Goal: Task Accomplishment & Management: Use online tool/utility

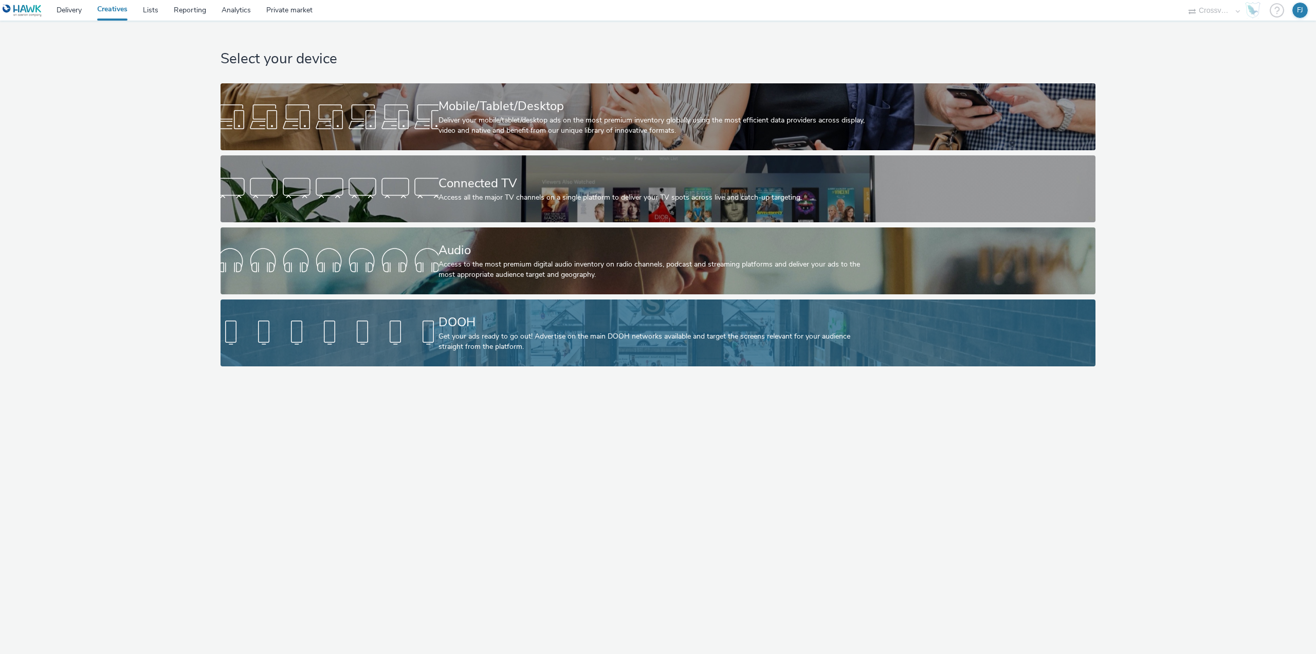
click at [485, 328] on div "DOOH" at bounding box center [657, 322] width 436 height 18
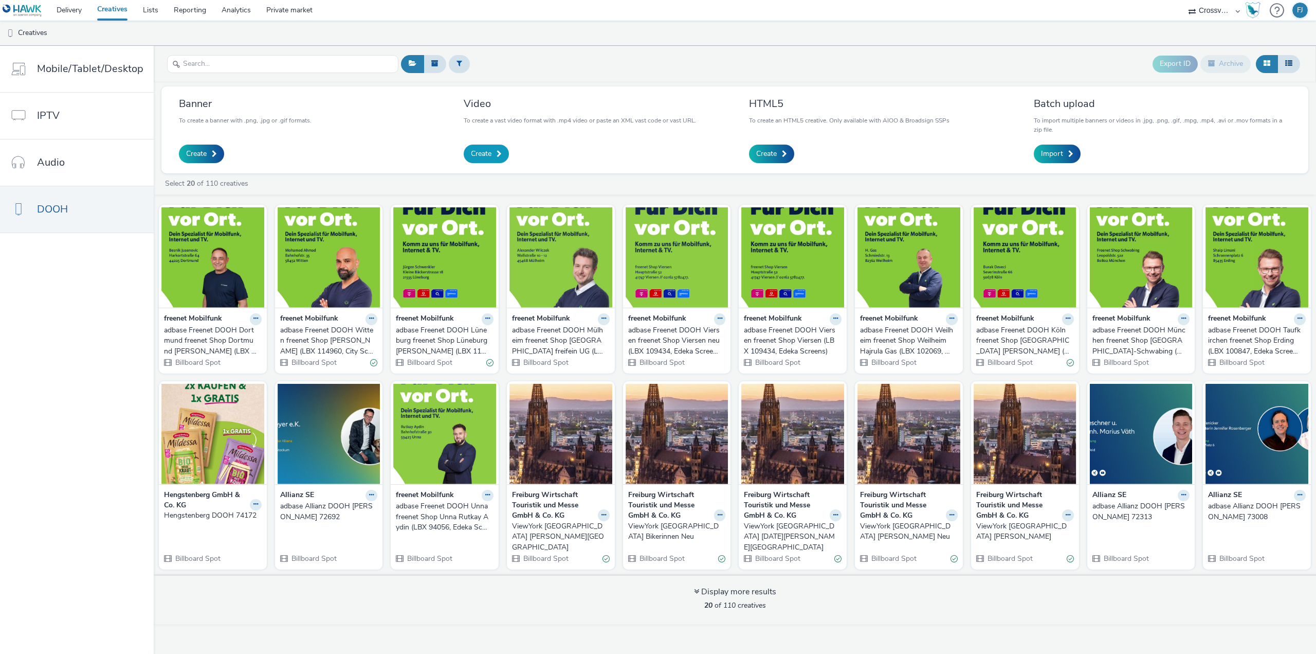
click at [474, 152] on span "Create" at bounding box center [481, 154] width 21 height 10
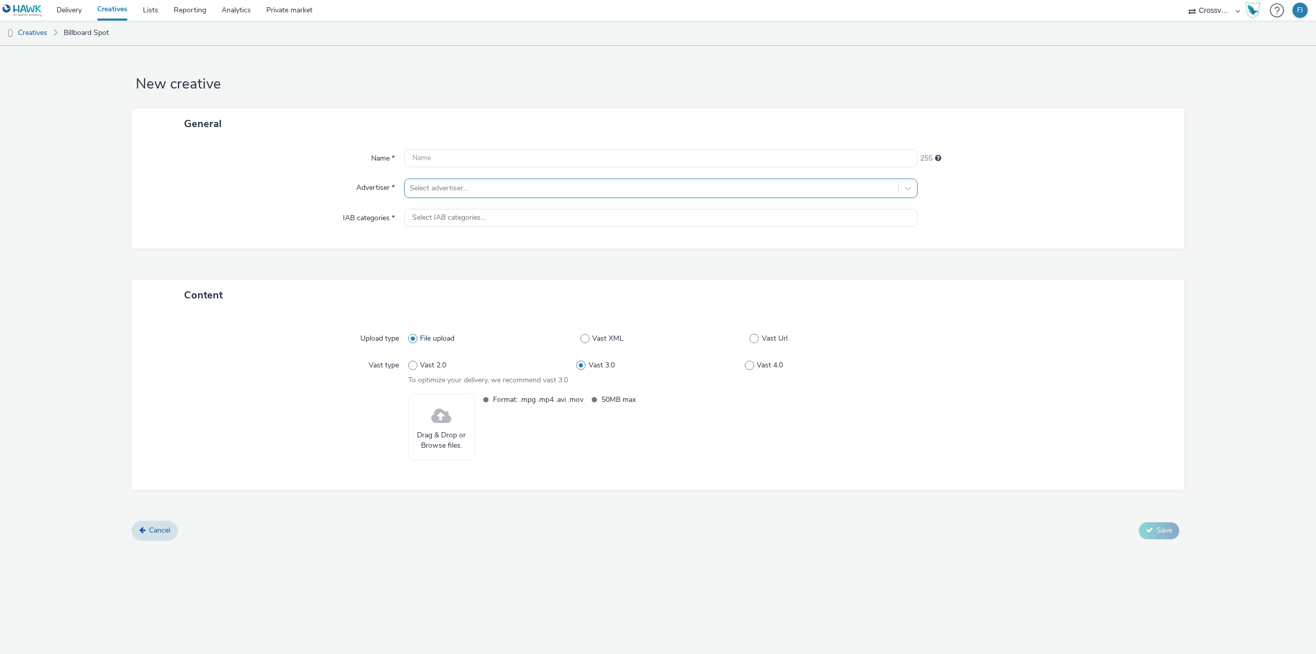
click at [458, 184] on div at bounding box center [651, 188] width 483 height 12
type input "heng"
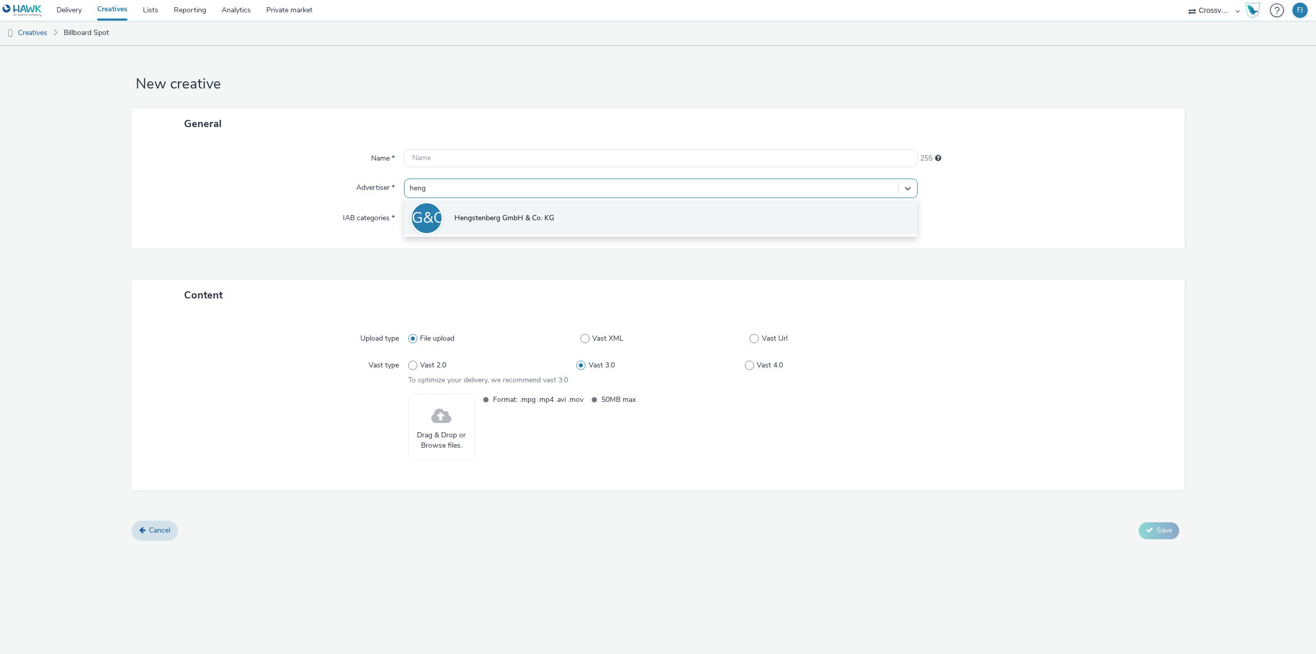
click at [502, 226] on li "HG&CK Hengstenberg GmbH & Co. KG" at bounding box center [661, 217] width 514 height 34
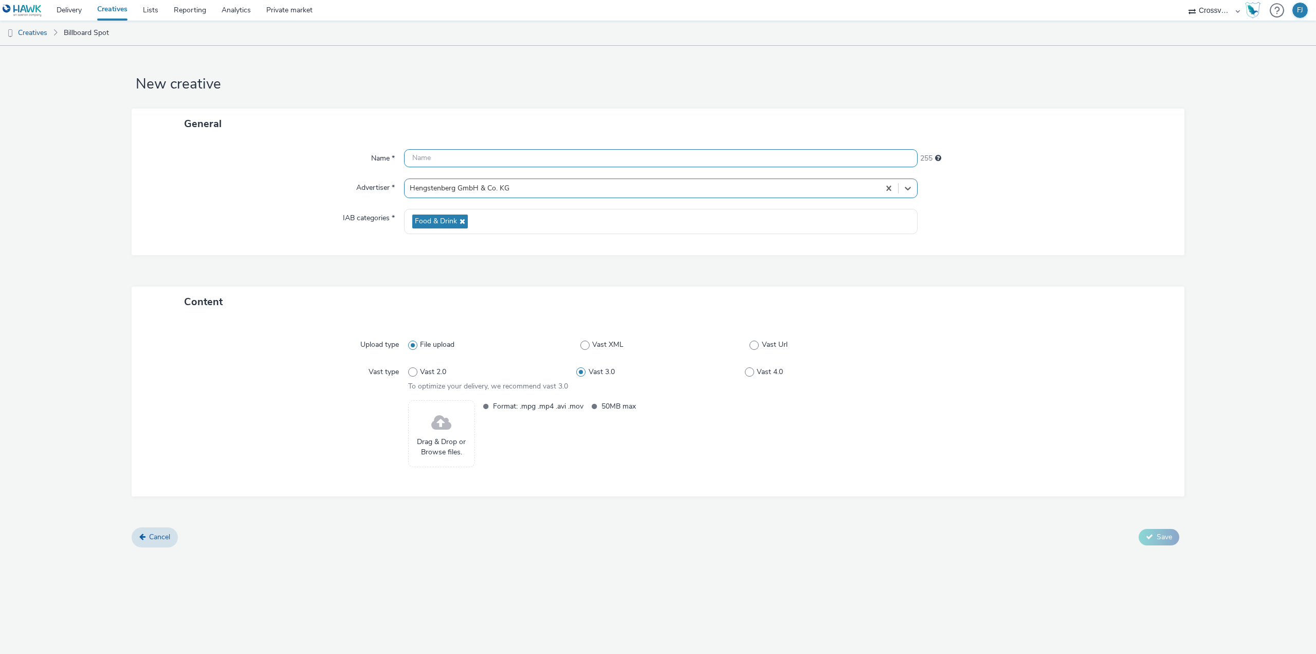
click at [446, 152] on input "text" at bounding box center [661, 158] width 514 height 18
paste input "Hengstenberg_DOOH_09.2025_EA-76637-86570"
click at [1118, 115] on div "General" at bounding box center [658, 124] width 1053 height 30
click at [625, 159] on input "Hengstenberg_DOOH_09.2025_EA-76637-86570" at bounding box center [661, 158] width 514 height 18
type input "Hengstenberg_DOOH_09.2025_EA-76637-86570 HD"
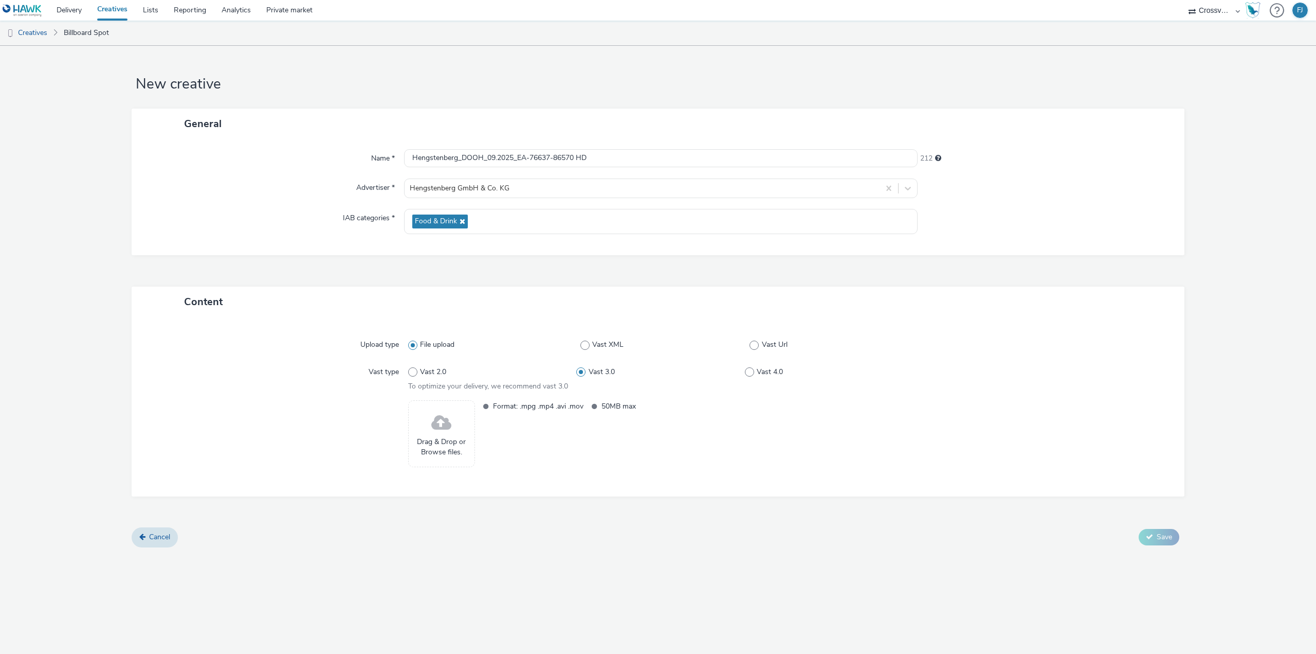
click at [454, 428] on div "Drag & Drop or Browse files." at bounding box center [441, 433] width 67 height 67
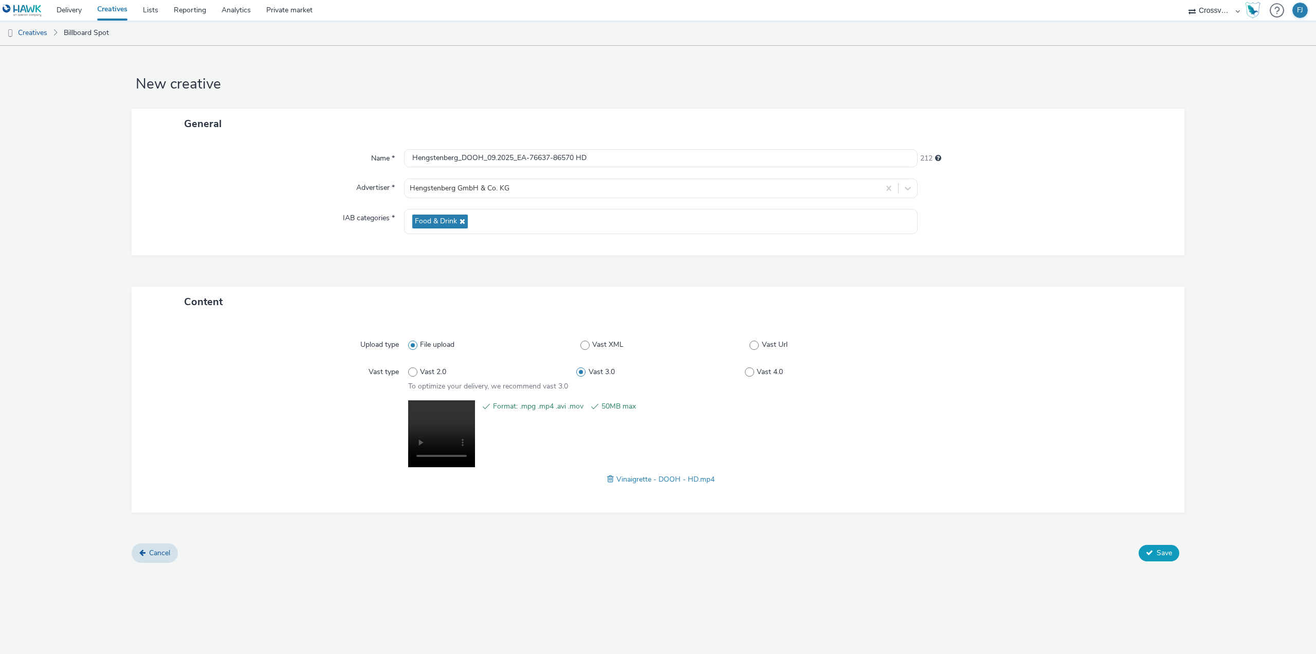
click at [1155, 553] on button "Save" at bounding box center [1159, 553] width 41 height 16
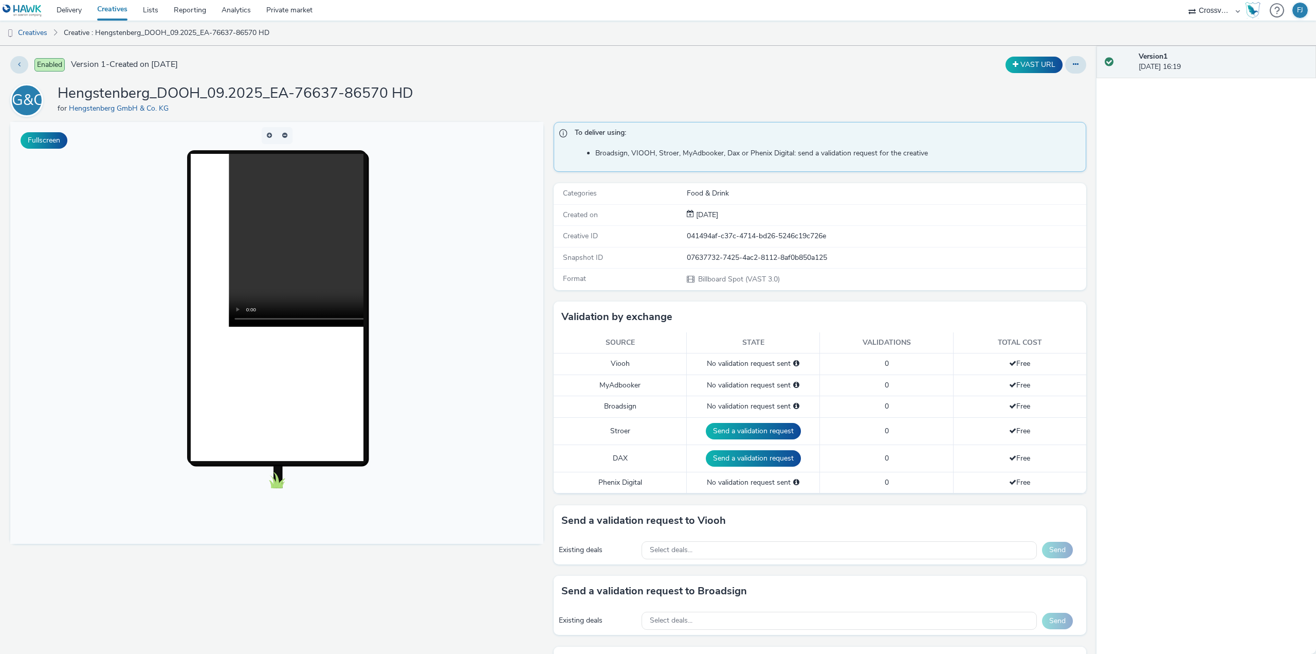
click at [74, 287] on body at bounding box center [276, 333] width 533 height 422
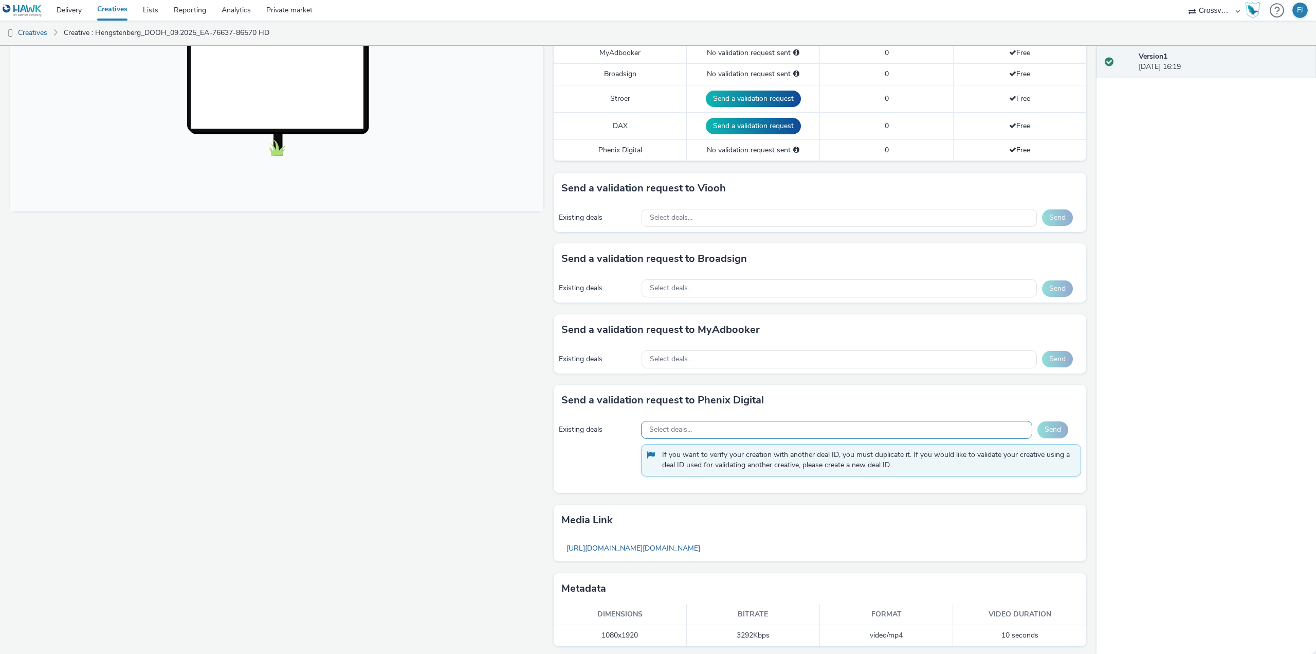
scroll to position [24, 0]
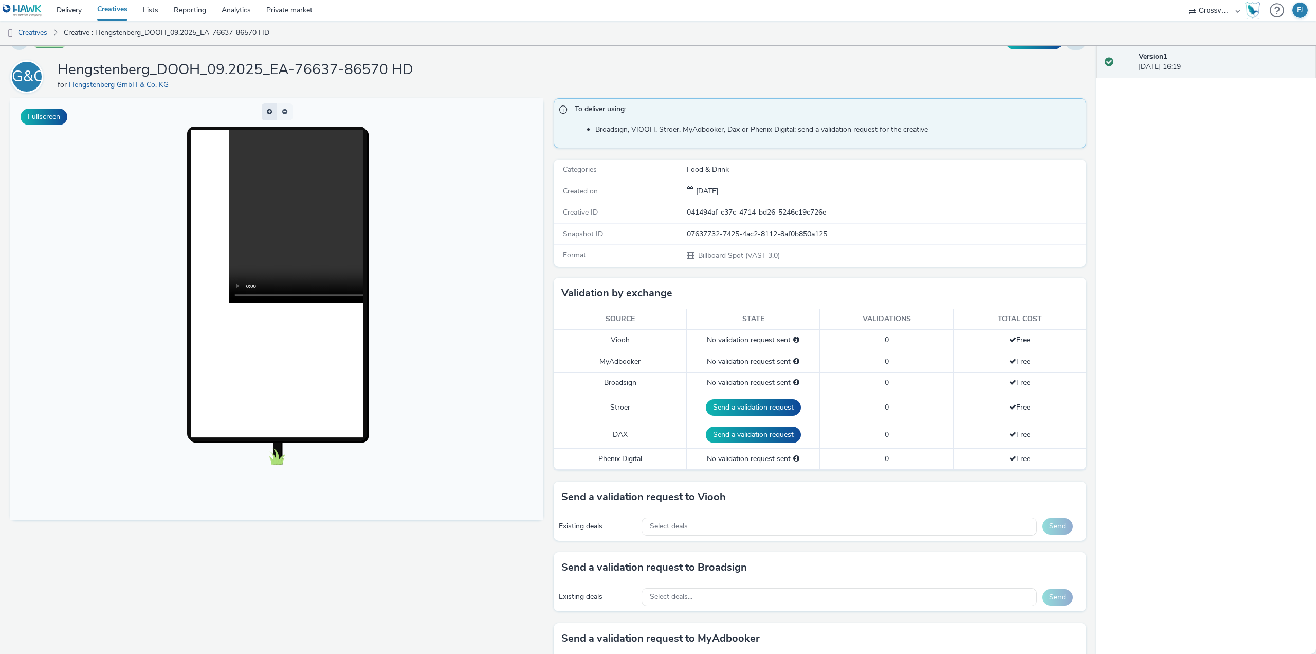
click at [270, 112] on button "button" at bounding box center [269, 111] width 15 height 17
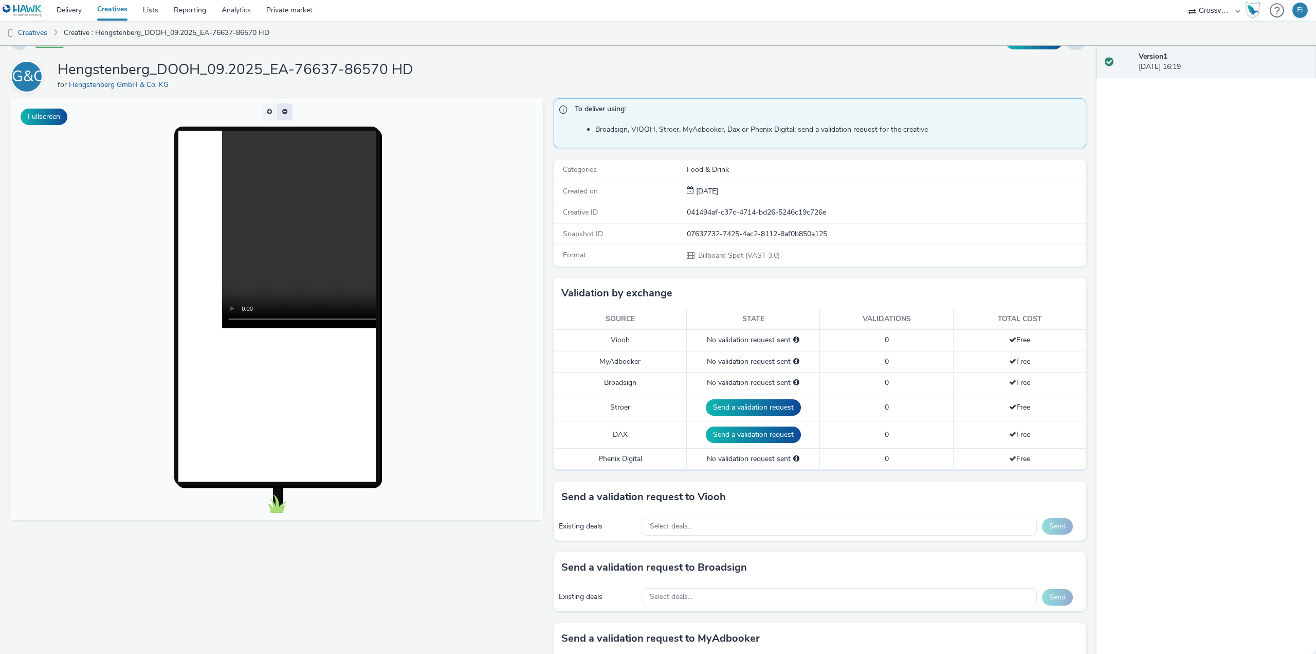
click at [280, 112] on button "button" at bounding box center [284, 111] width 15 height 17
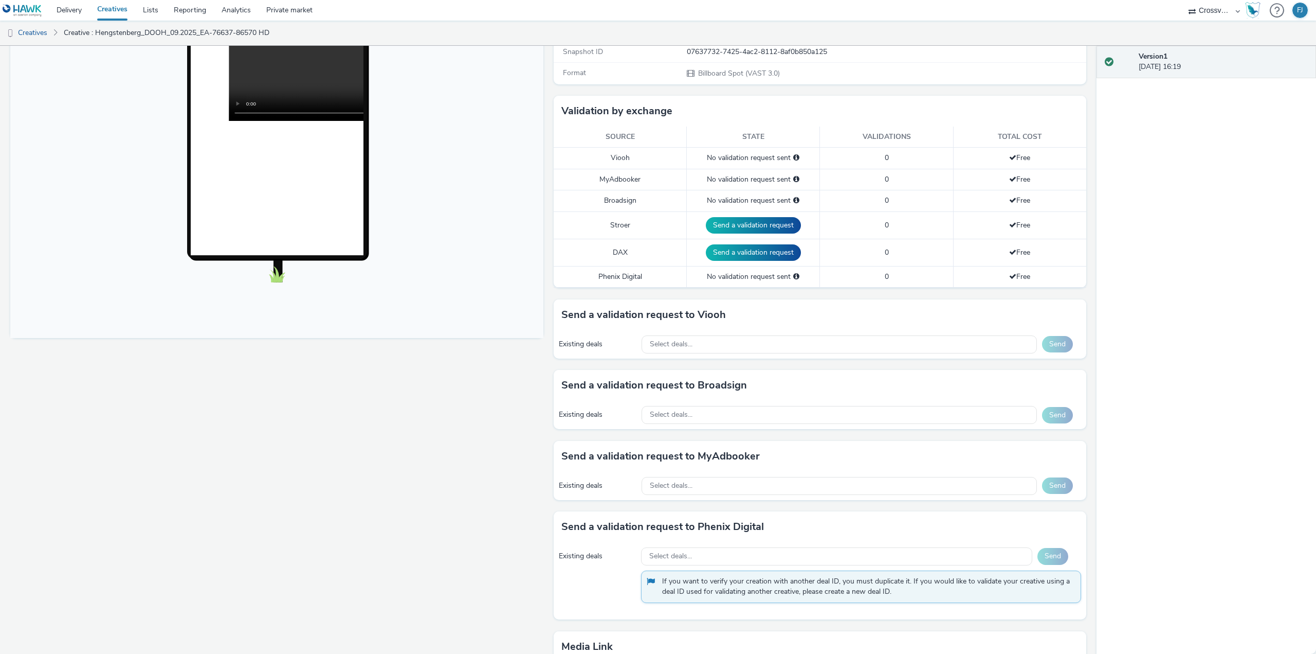
scroll to position [0, 0]
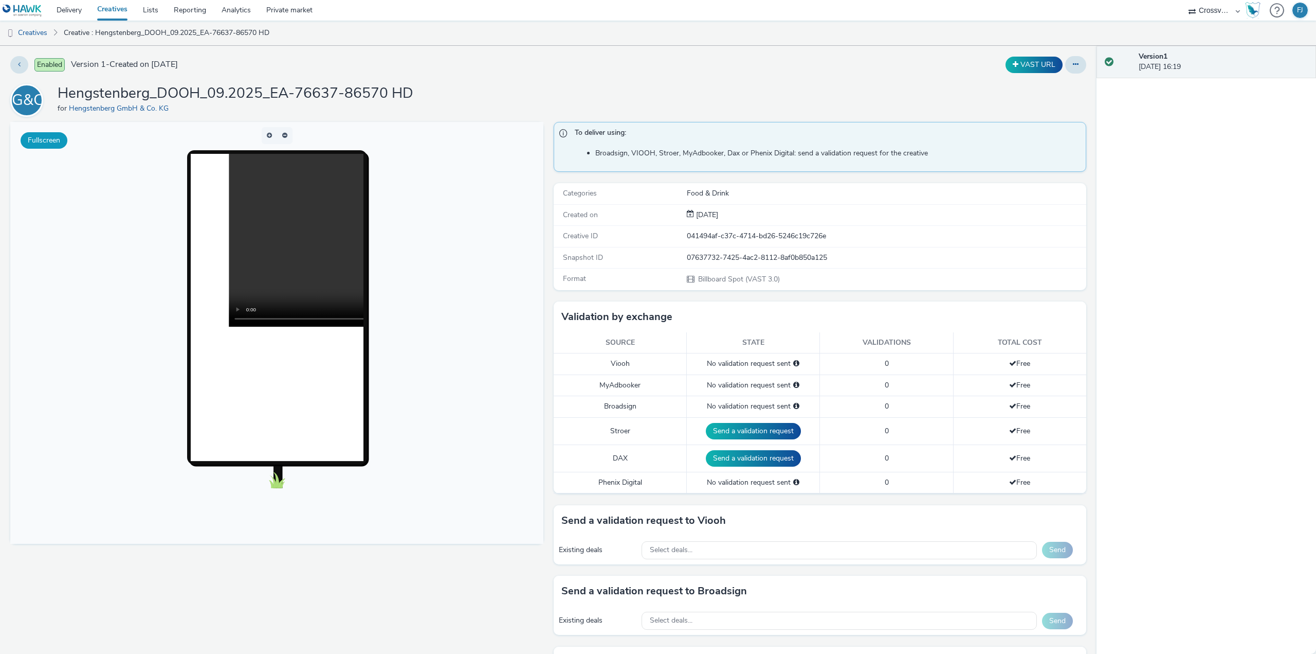
click at [36, 143] on button "Fullscreen" at bounding box center [44, 140] width 47 height 16
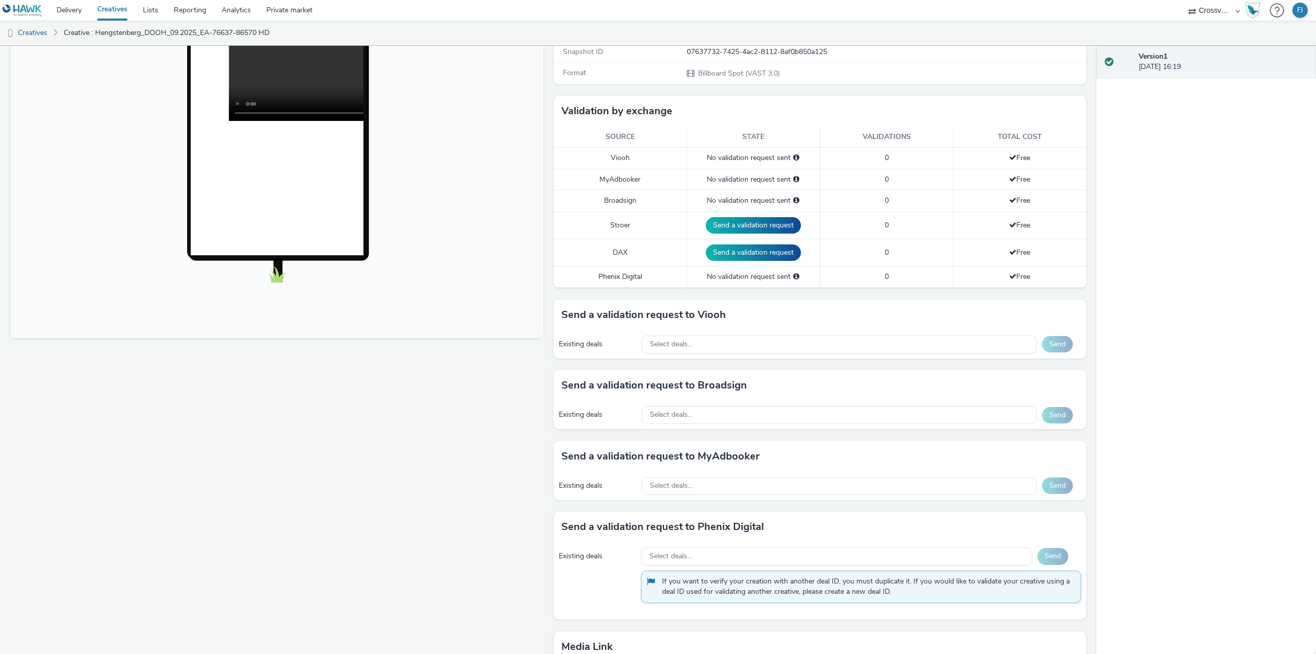
scroll to position [332, 0]
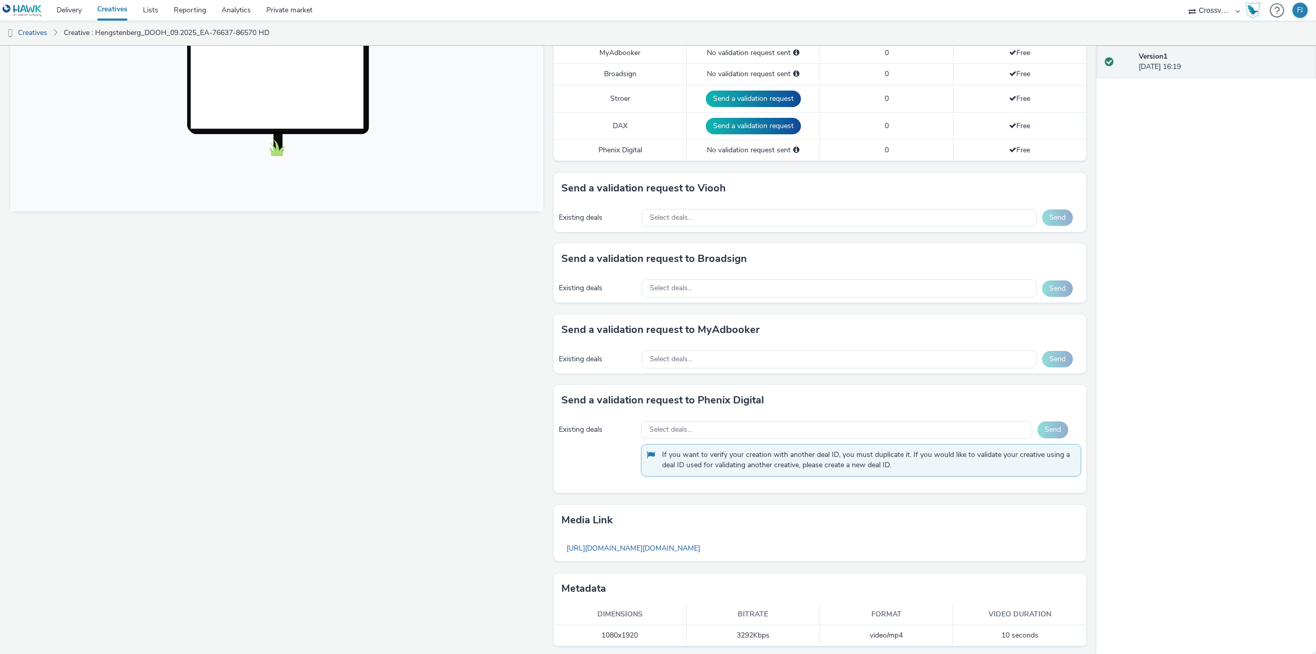
click at [1222, 220] on div "Version 1 [DATE] 16:19" at bounding box center [1207, 350] width 220 height 608
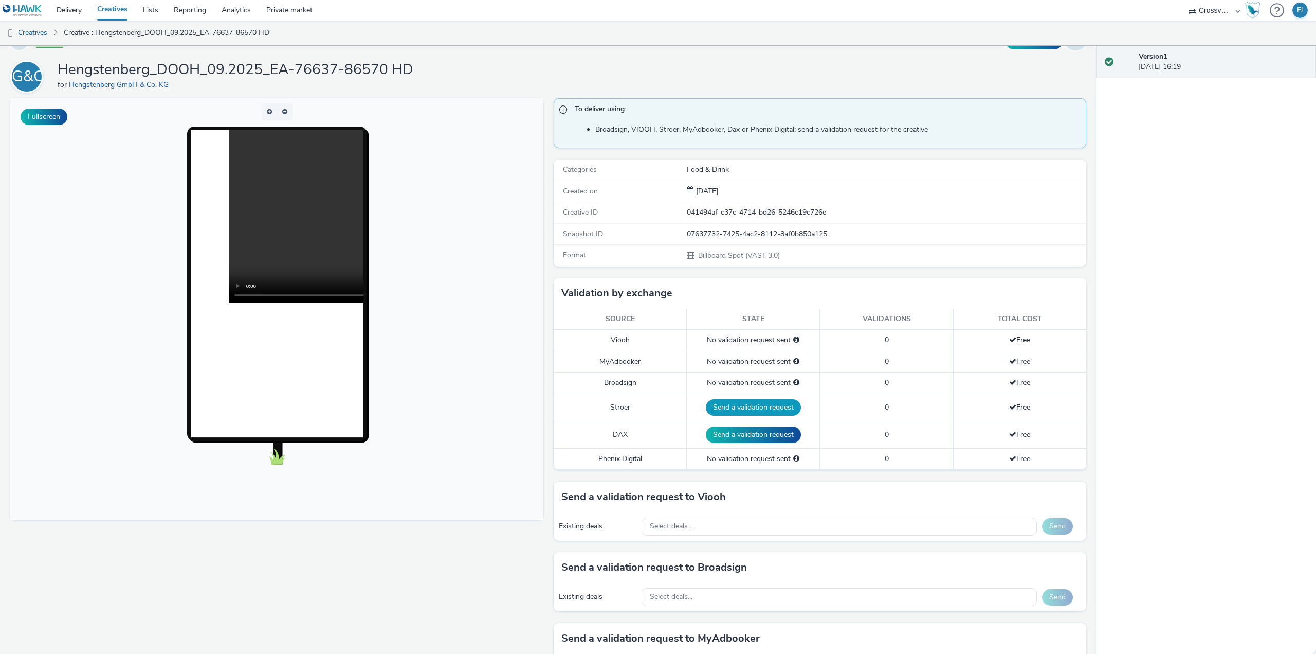
scroll to position [0, 0]
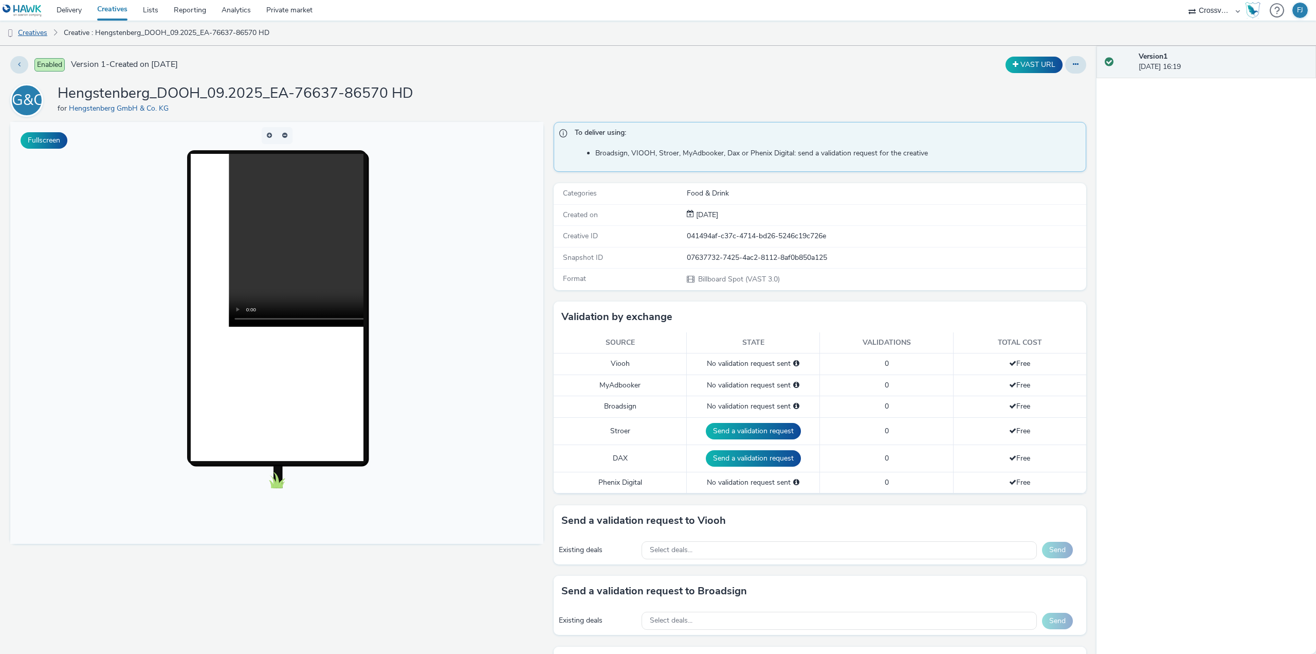
drag, startPoint x: 26, startPoint y: 34, endPoint x: 29, endPoint y: 39, distance: 5.6
click at [26, 34] on link "Creatives" at bounding box center [26, 33] width 52 height 25
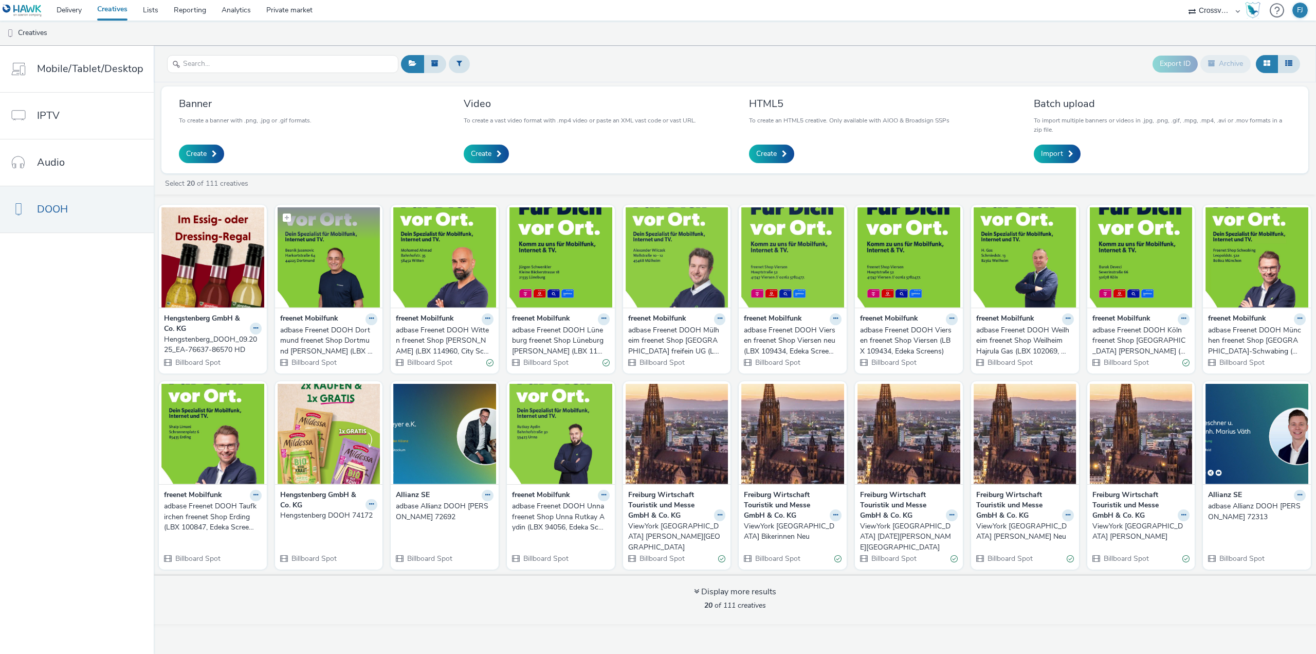
click at [316, 268] on img at bounding box center [329, 257] width 103 height 100
